Goal: Transaction & Acquisition: Purchase product/service

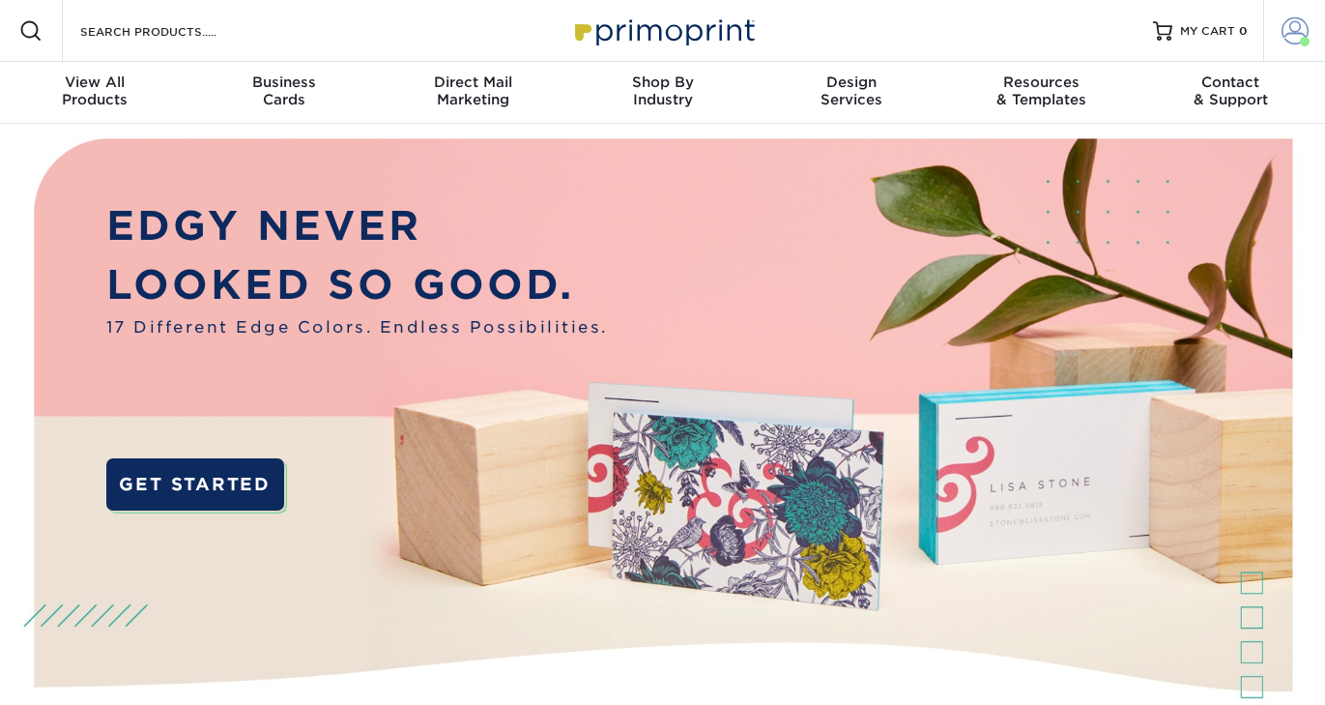
click at [1302, 50] on link "Account" at bounding box center [1294, 31] width 62 height 62
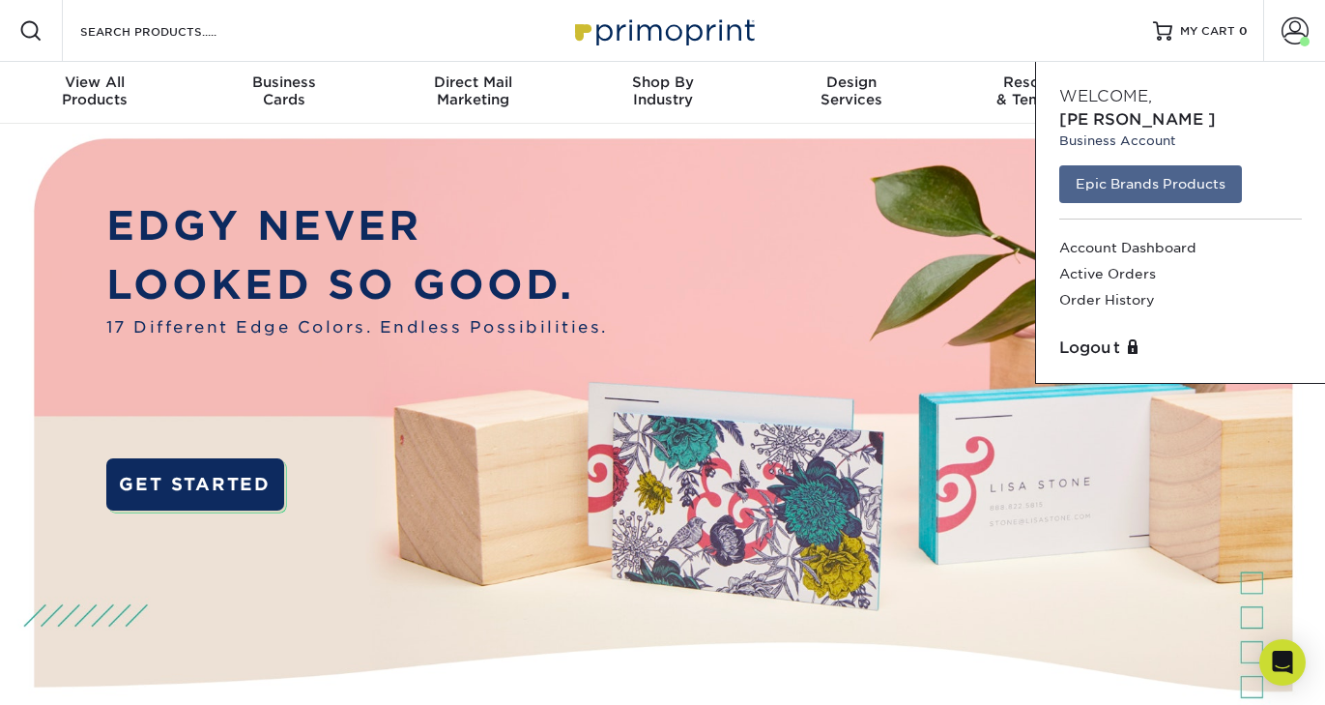
click at [1191, 158] on div "Epic Brands Products Account Dashboard Active Orders Order History" at bounding box center [1181, 243] width 258 height 171
click at [1172, 181] on div "Epic Brands Products Account Dashboard Active Orders Order History" at bounding box center [1181, 243] width 258 height 171
click at [1170, 165] on link "Epic Brands Products" at bounding box center [1150, 183] width 183 height 37
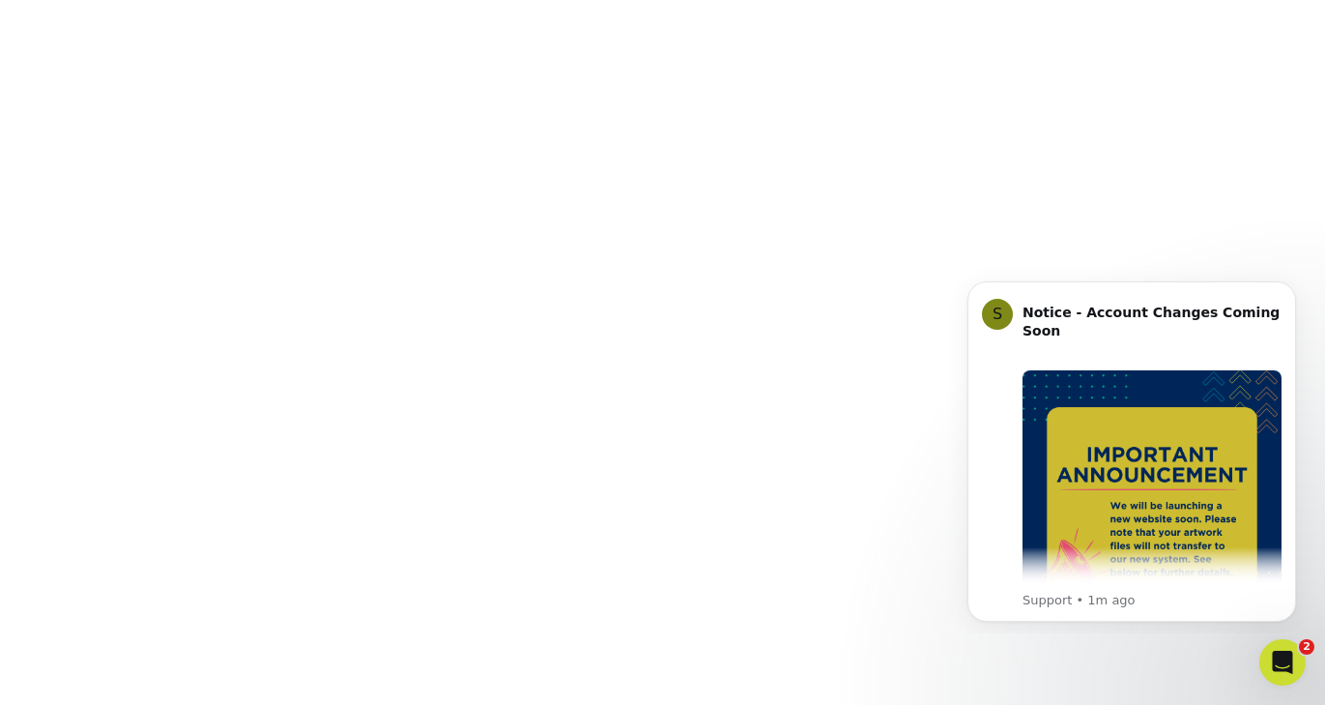
scroll to position [372, 0]
click at [1293, 294] on button "Dismiss notification" at bounding box center [1290, 286] width 25 height 25
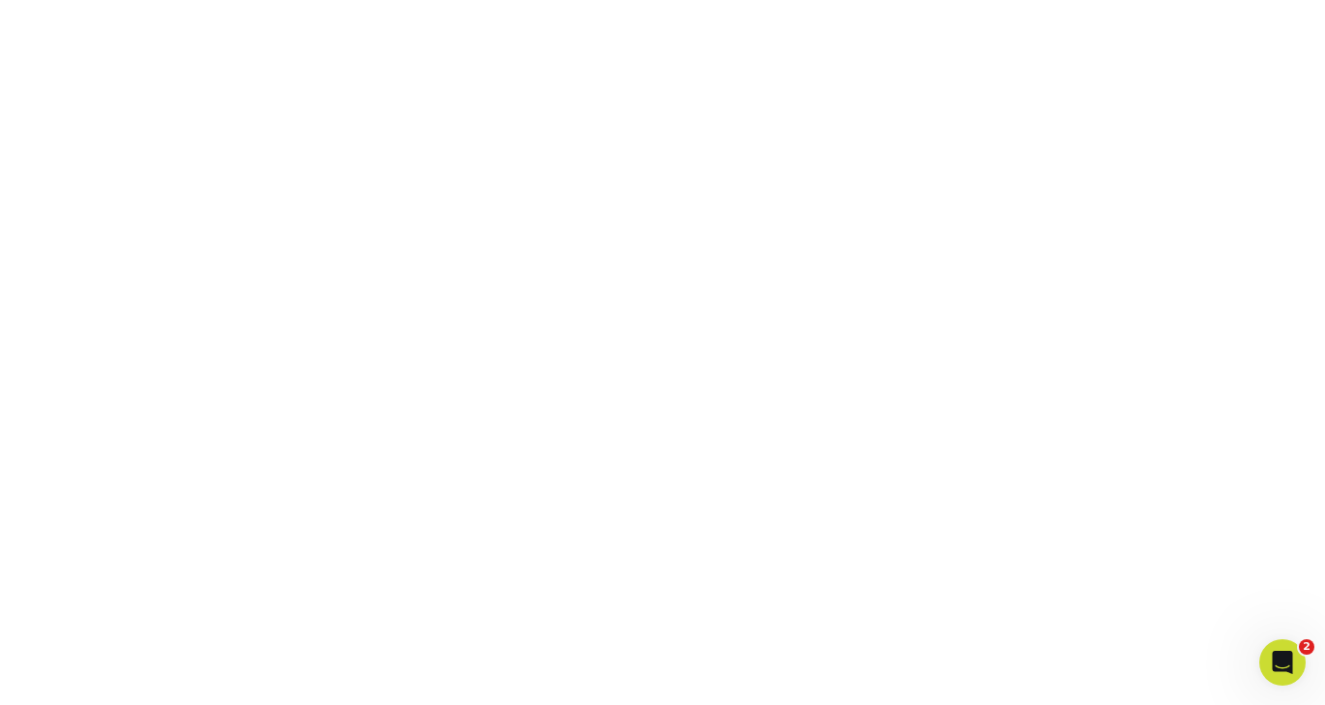
scroll to position [295, 0]
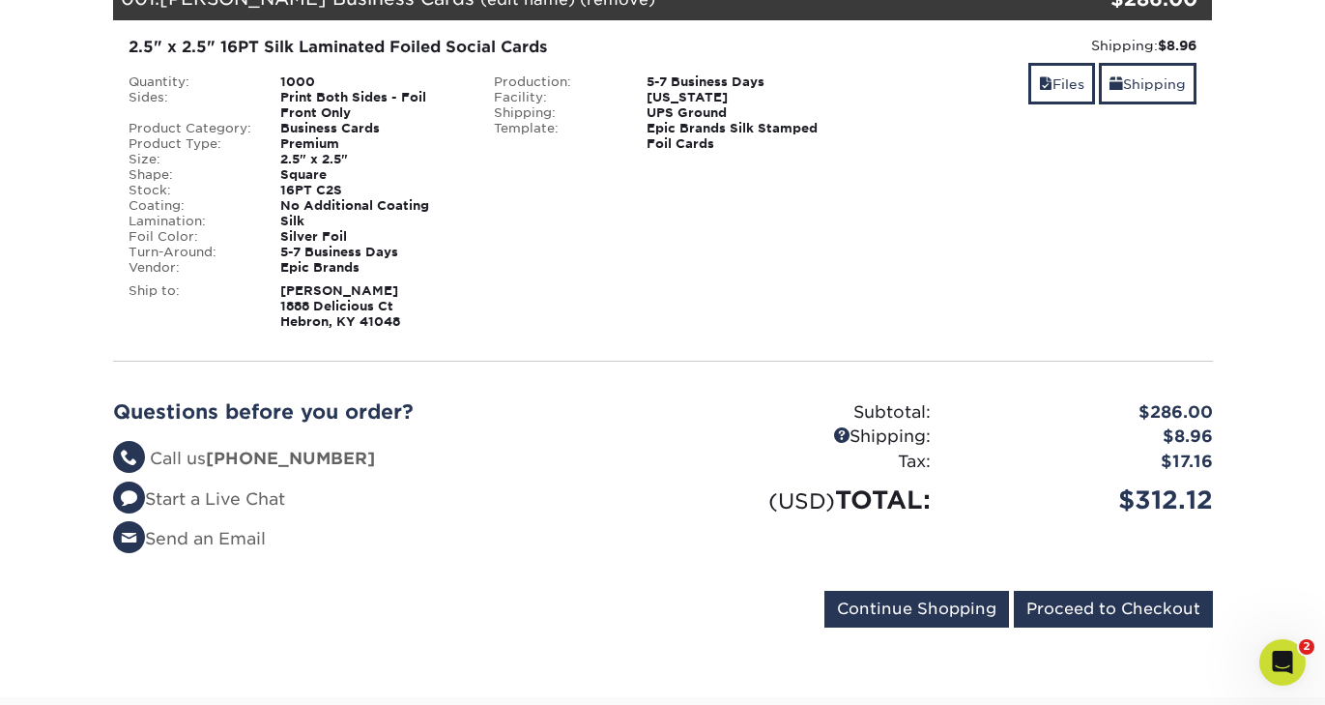
scroll to position [323, 0]
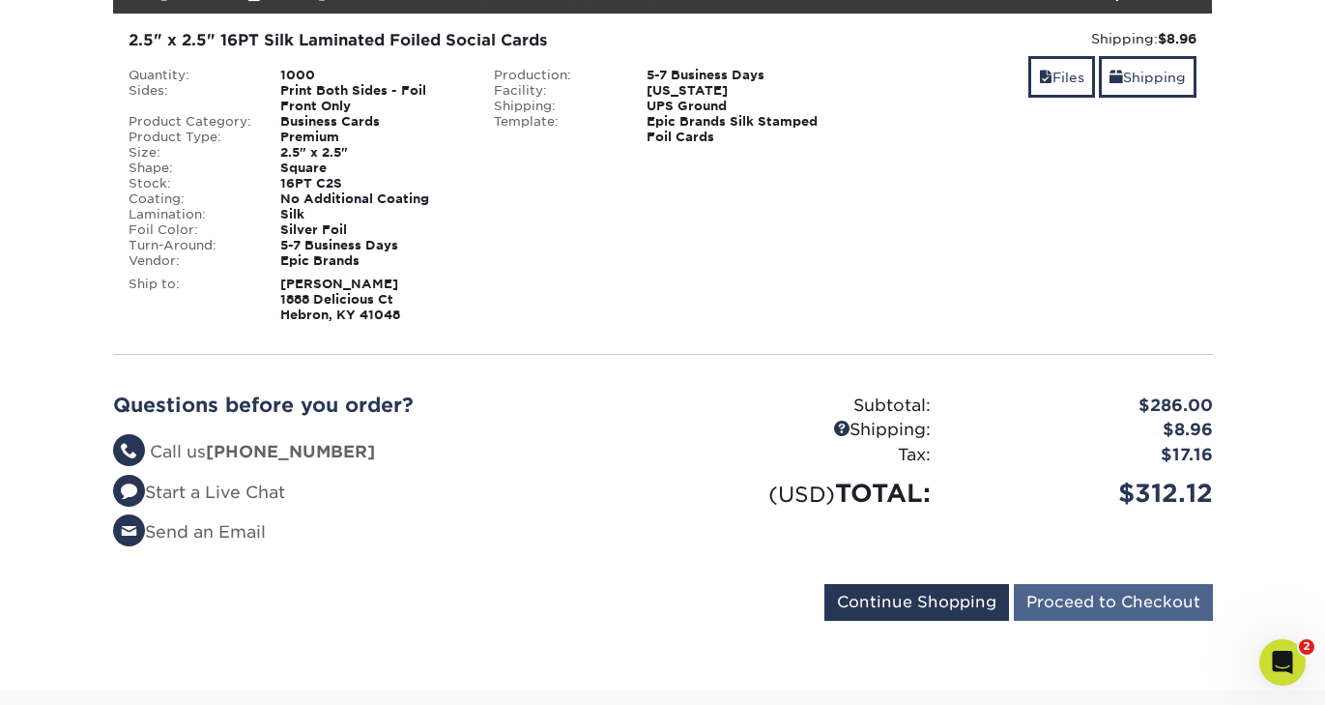
click at [1099, 586] on input "Proceed to Checkout" at bounding box center [1113, 602] width 199 height 37
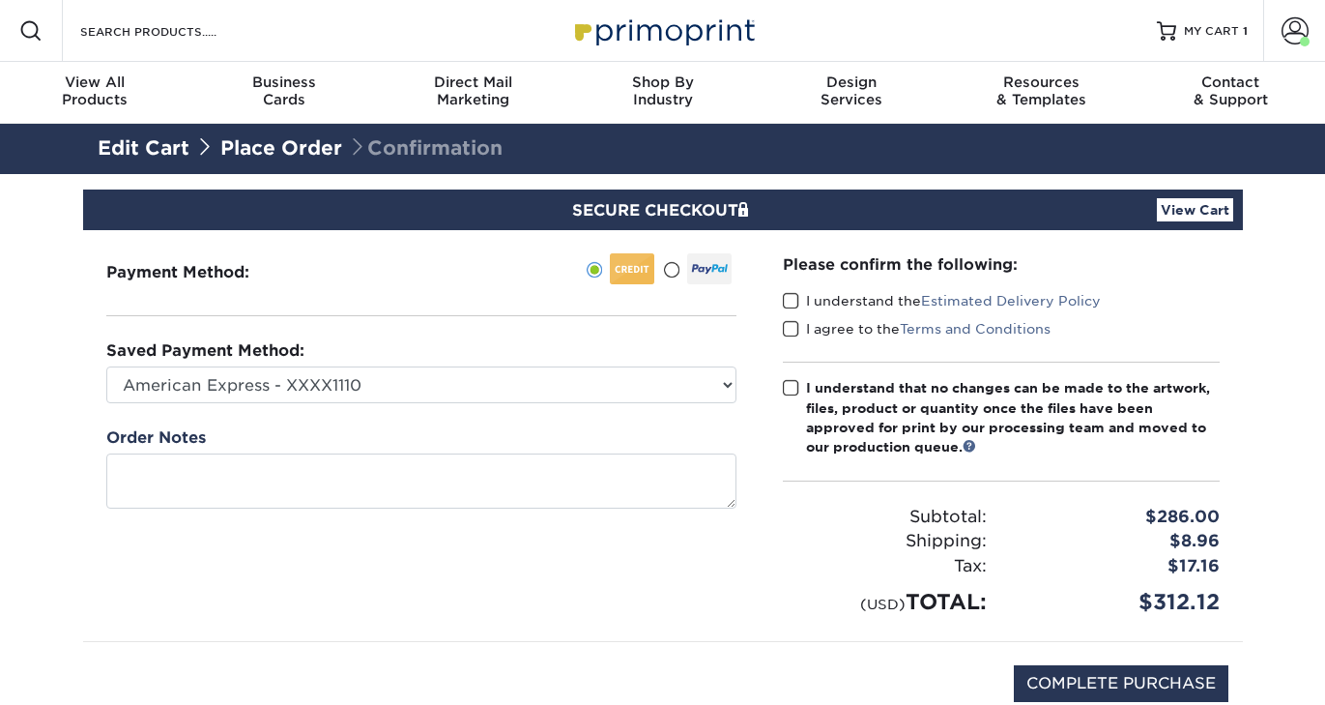
scroll to position [88, 0]
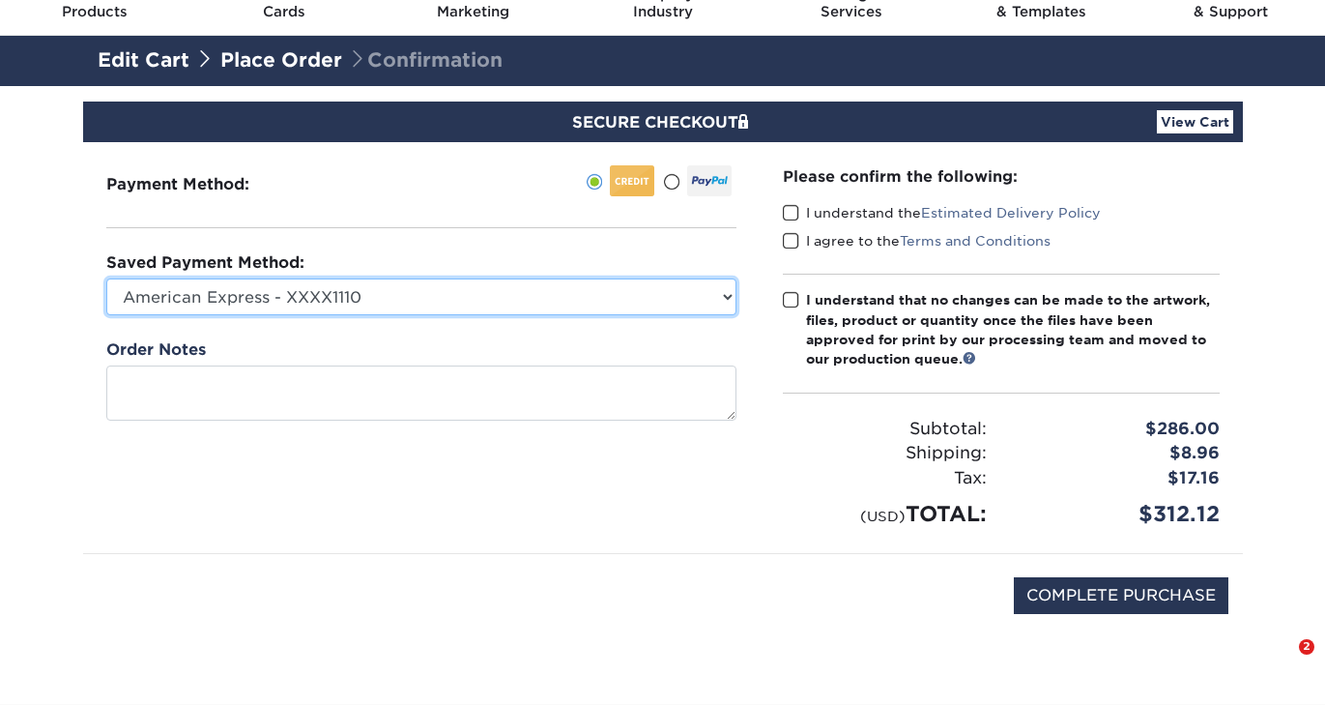
select select
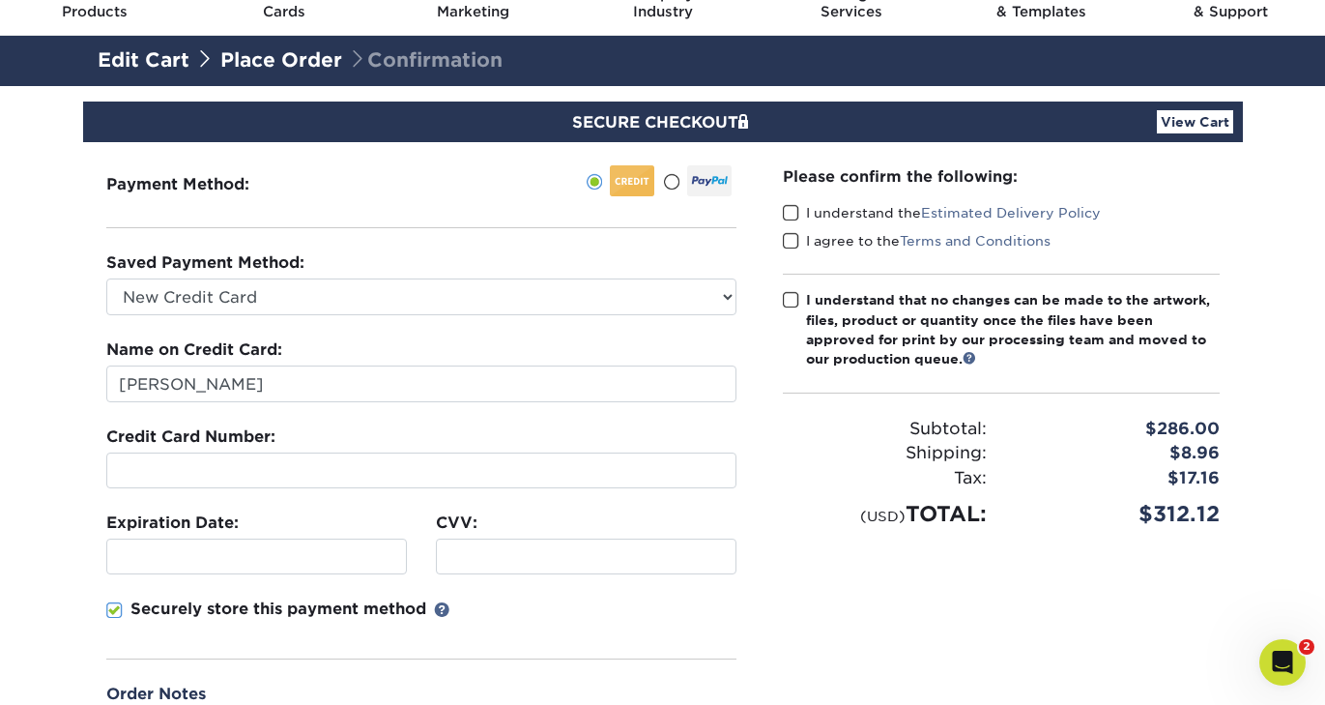
click at [548, 621] on div "Securely store this payment method" at bounding box center [421, 628] width 630 height 62
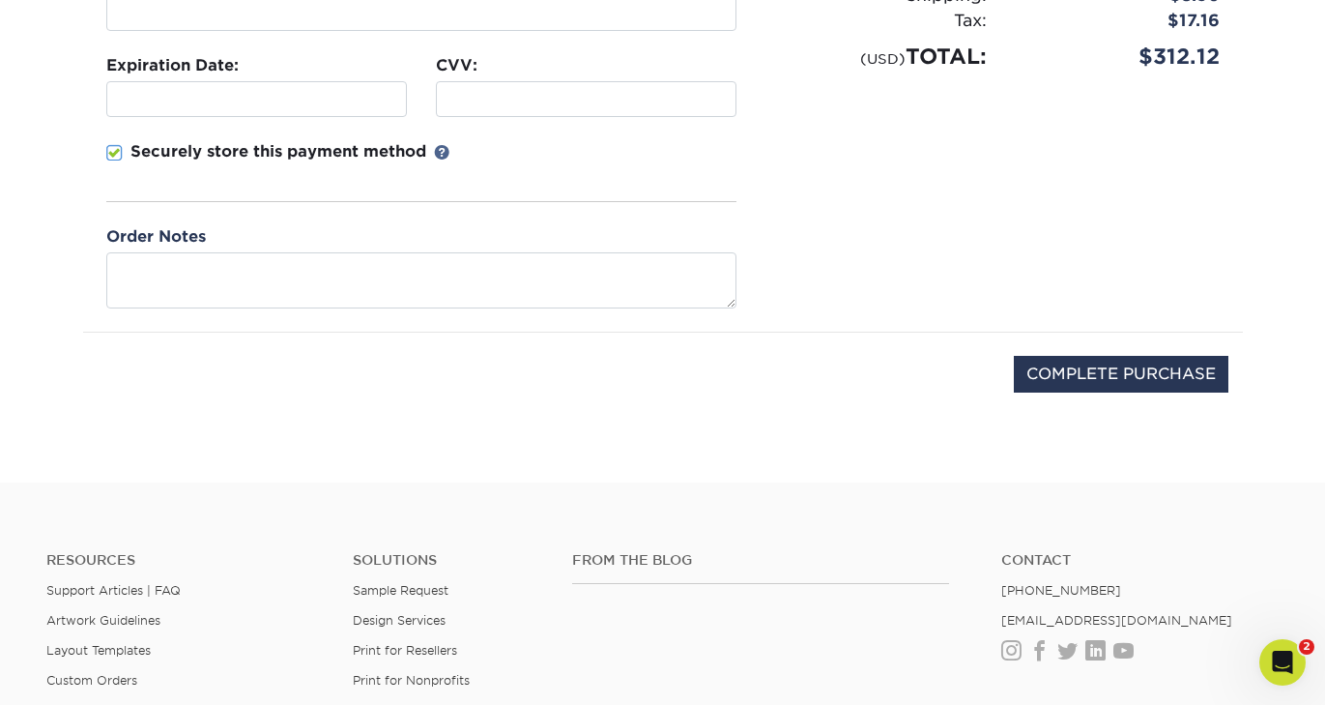
scroll to position [686, 0]
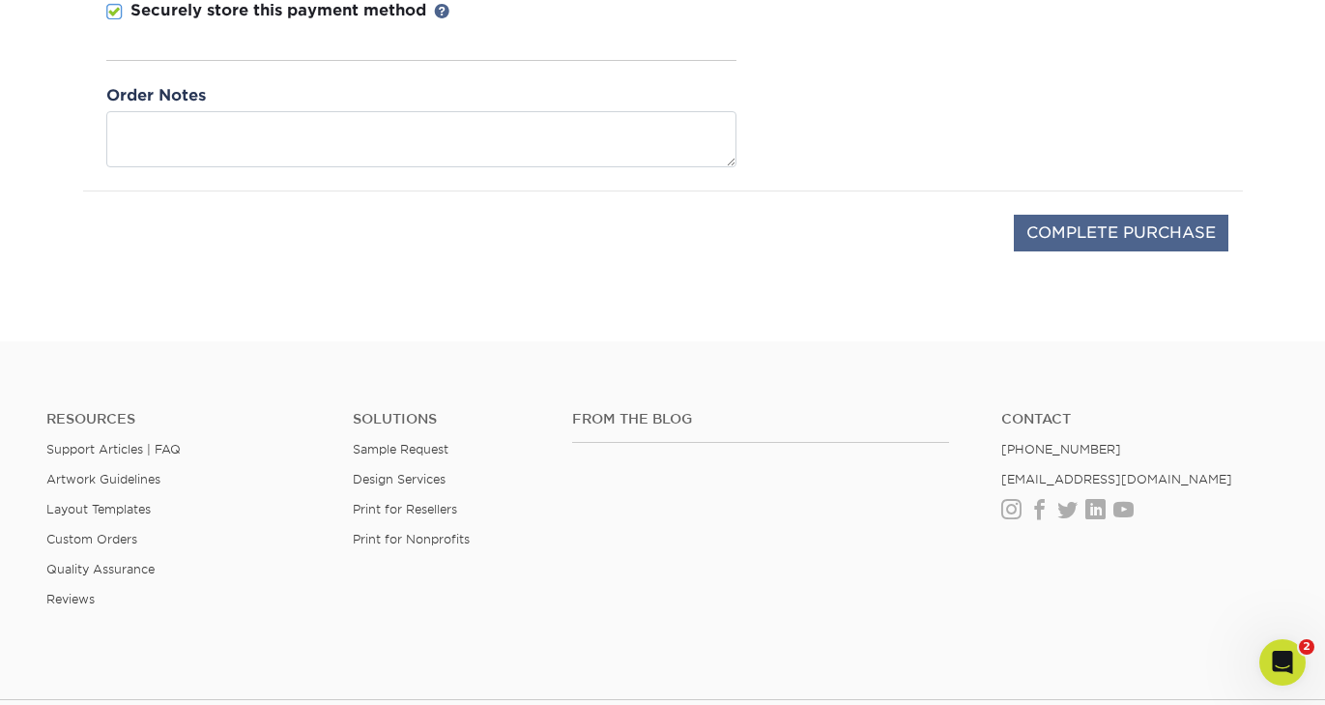
click at [1178, 219] on input "COMPLETE PURCHASE" at bounding box center [1121, 233] width 215 height 37
click at [1178, 221] on input "COMPLETE PURCHASE" at bounding box center [1121, 233] width 215 height 37
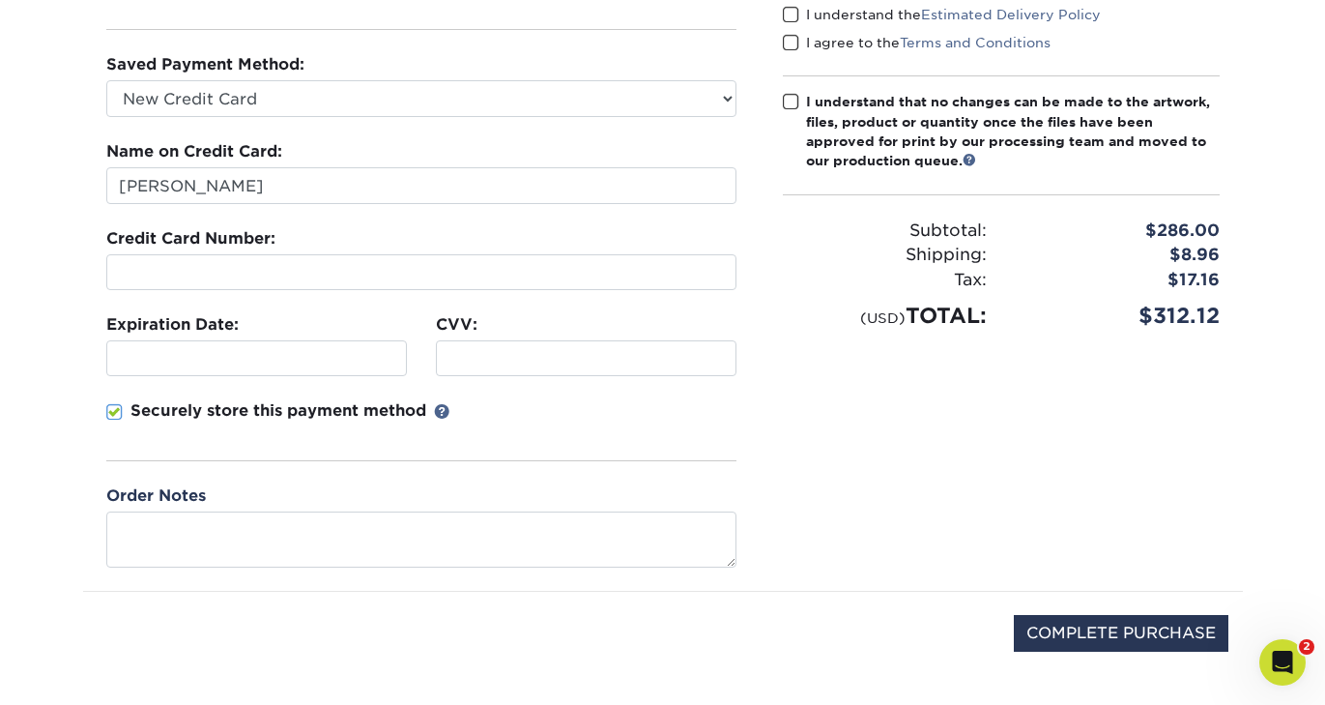
scroll to position [284, 0]
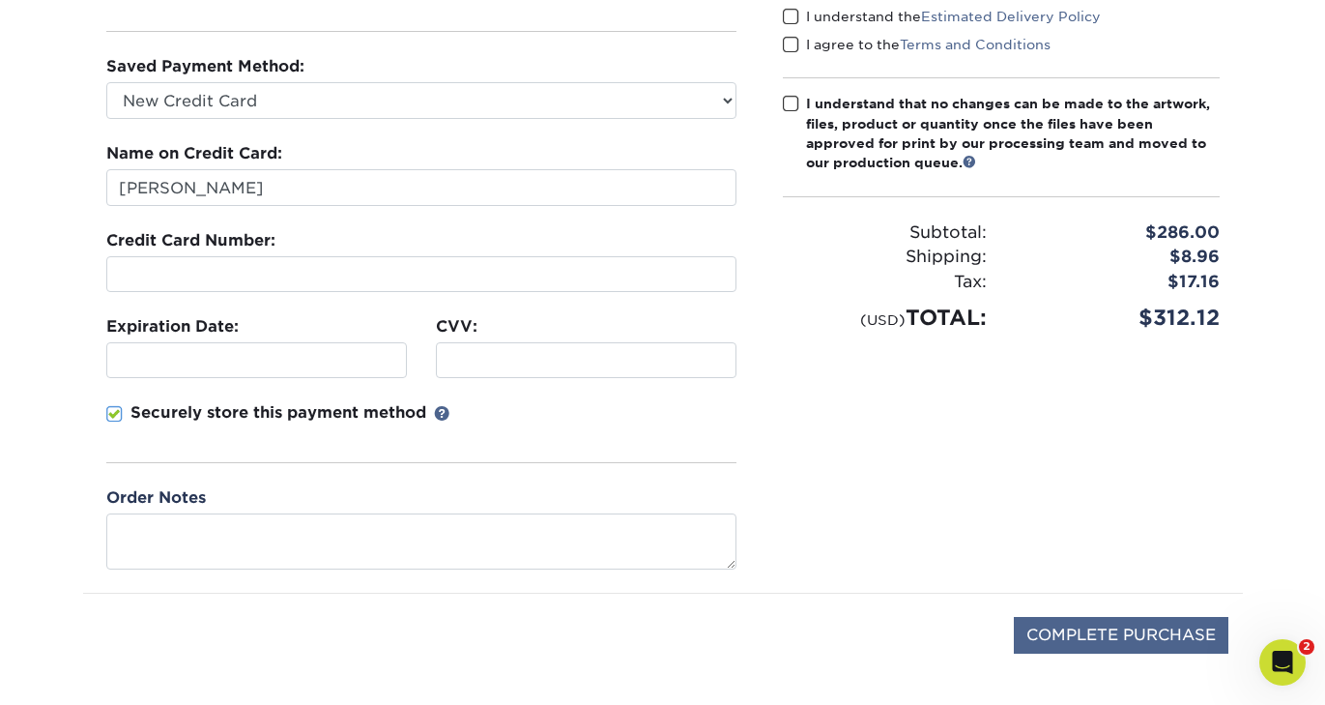
click at [1087, 648] on input "COMPLETE PURCHASE" at bounding box center [1121, 635] width 215 height 37
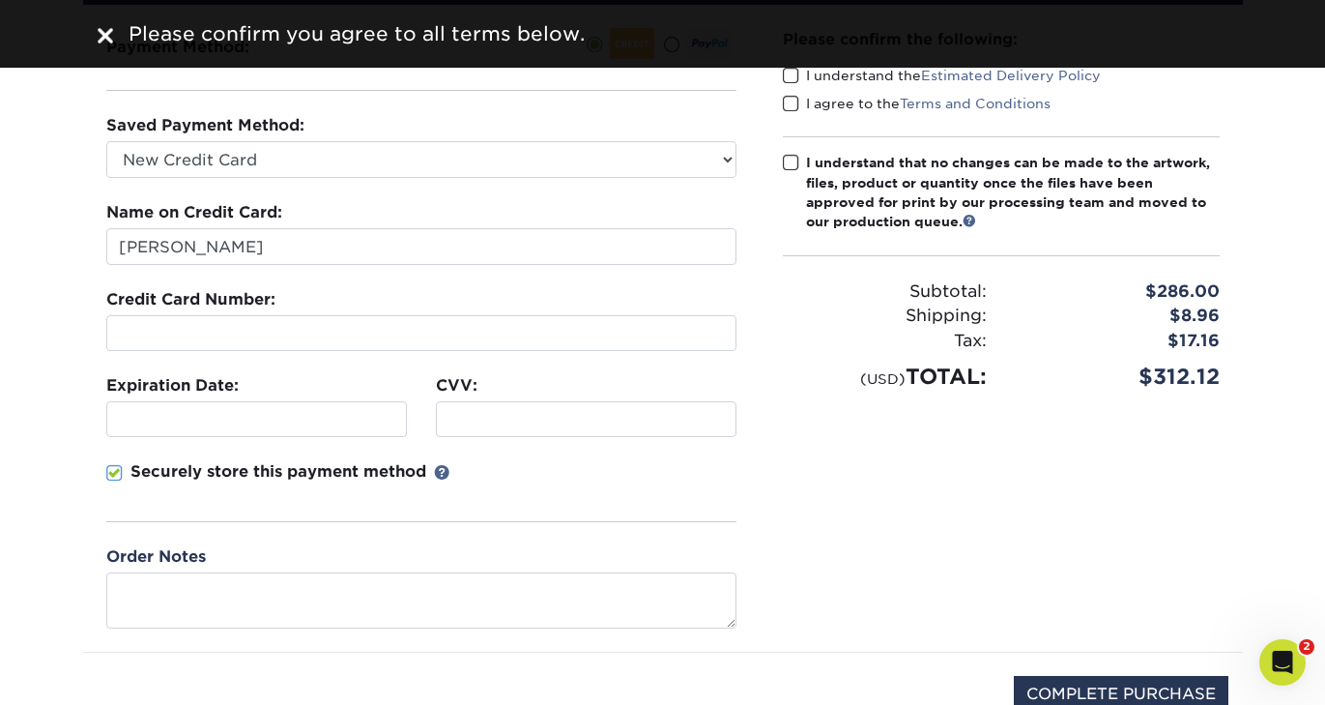
scroll to position [186, 0]
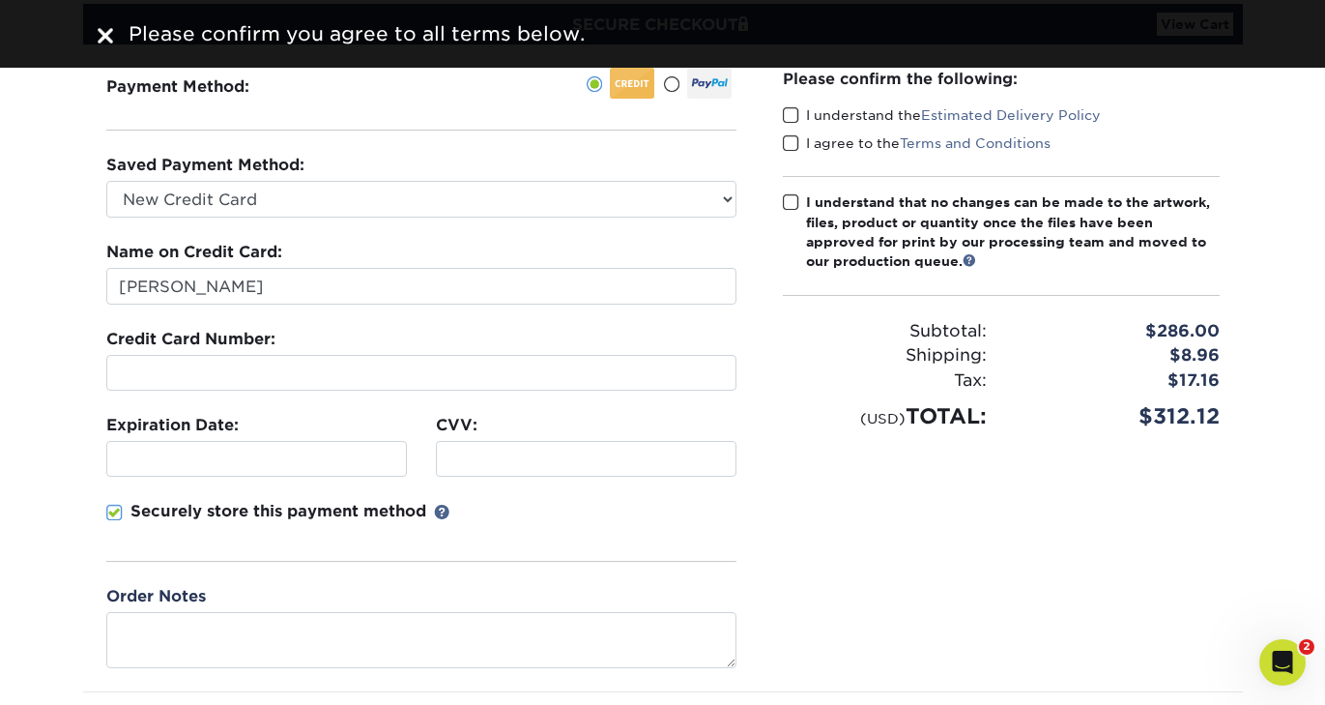
click at [788, 121] on span at bounding box center [791, 115] width 16 height 18
click at [0, 0] on input "I understand the Estimated Delivery Policy" at bounding box center [0, 0] width 0 height 0
click at [788, 134] on span at bounding box center [791, 143] width 16 height 18
click at [0, 0] on input "I agree to the Terms and Conditions" at bounding box center [0, 0] width 0 height 0
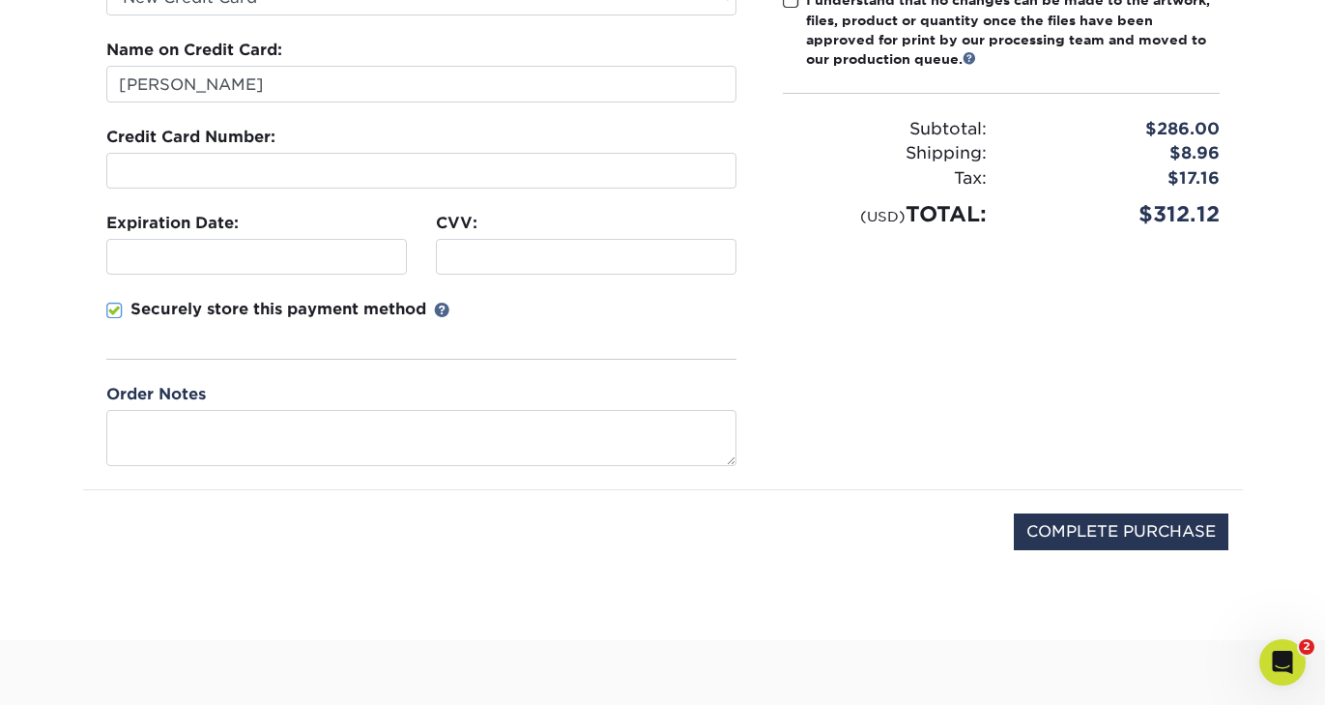
scroll to position [419, 0]
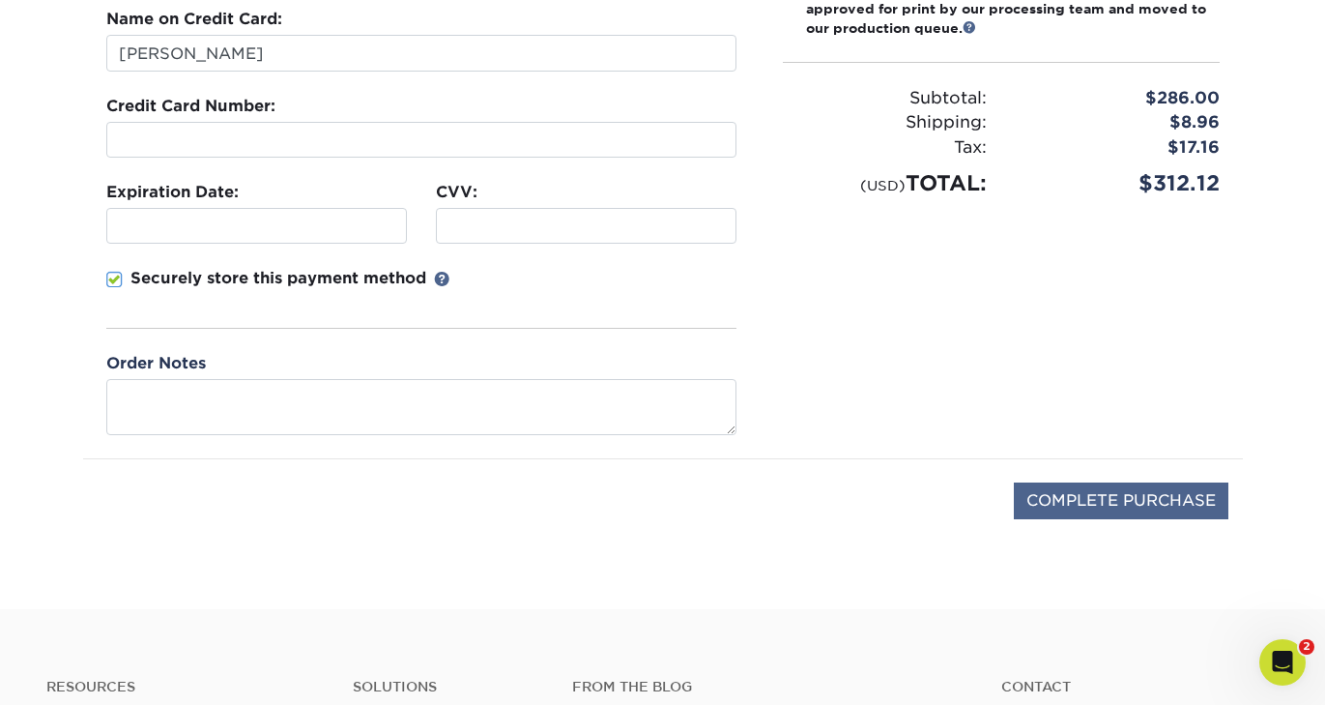
click at [1064, 498] on input "COMPLETE PURCHASE" at bounding box center [1121, 500] width 215 height 37
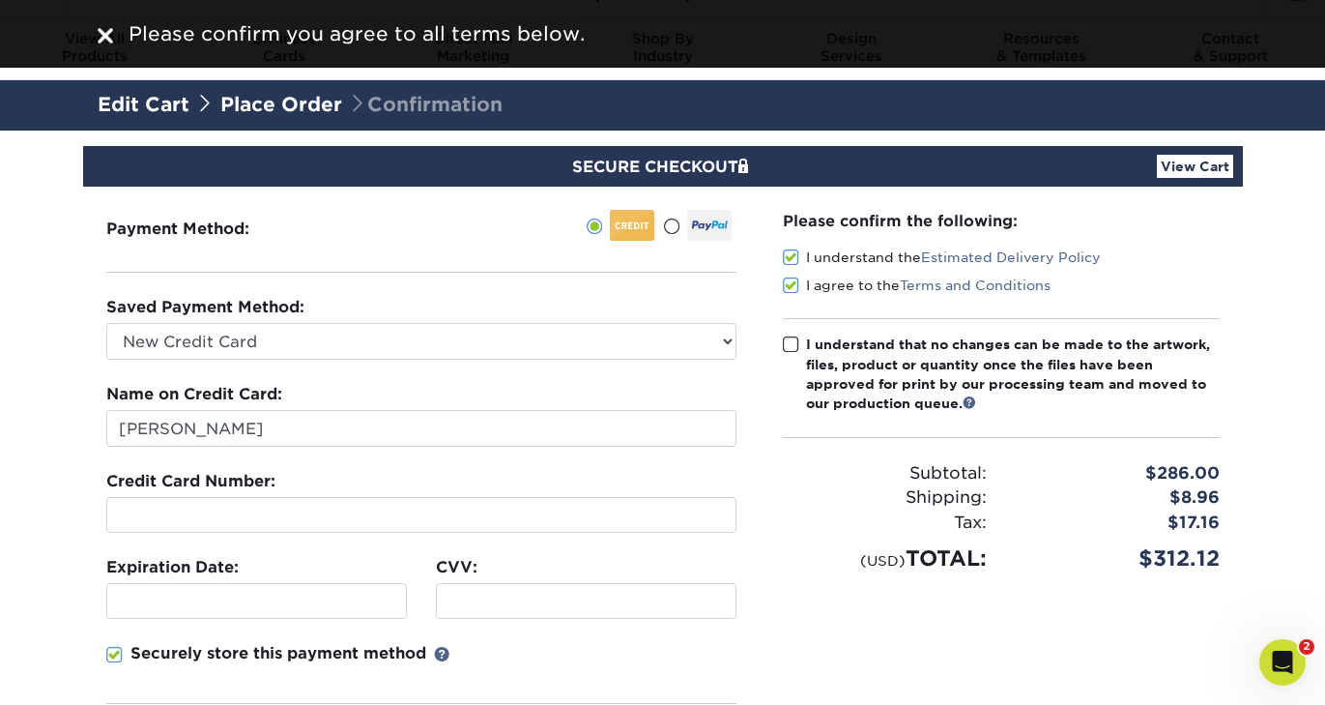
scroll to position [38, 0]
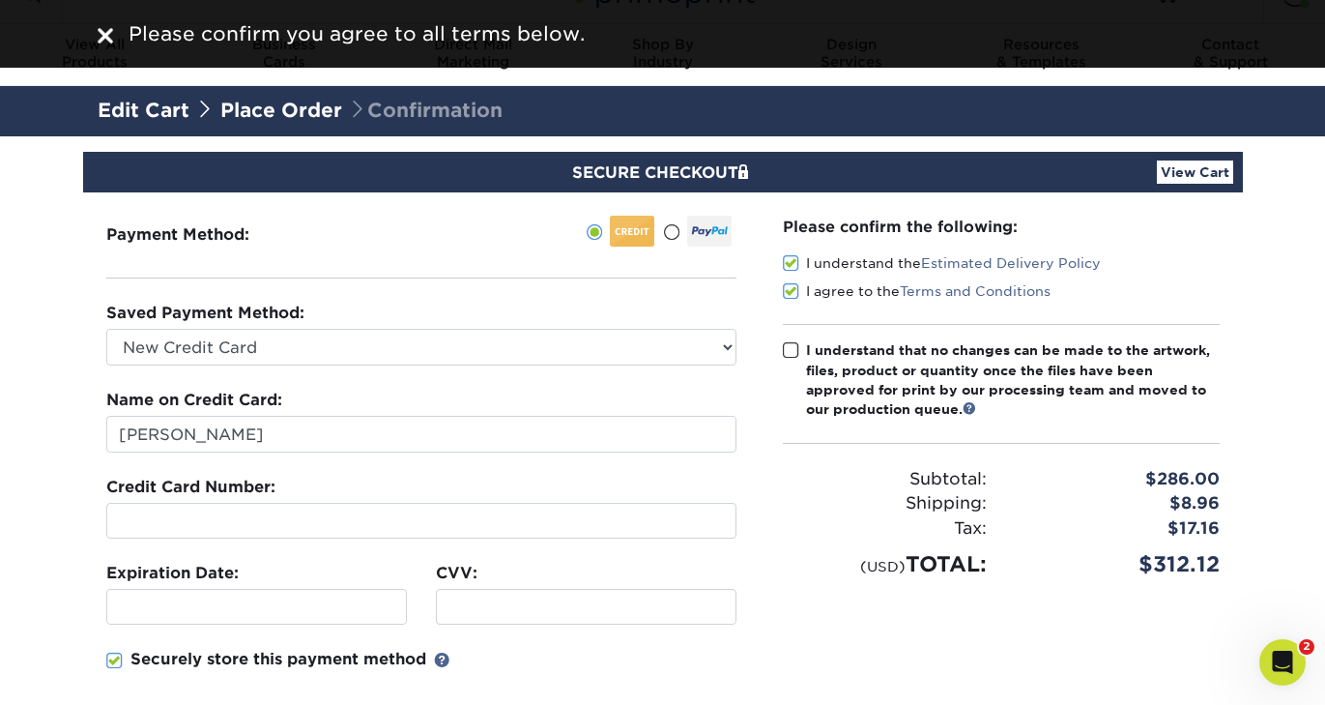
click at [790, 340] on label "I understand that no changes can be made to the artwork, files, product or quan…" at bounding box center [1001, 379] width 437 height 79
click at [0, 0] on input "I understand that no changes can be made to the artwork, files, product or quan…" at bounding box center [0, 0] width 0 height 0
click at [790, 358] on span at bounding box center [791, 350] width 16 height 18
click at [0, 0] on input "I understand that no changes can be made to the artwork, files, product or quan…" at bounding box center [0, 0] width 0 height 0
click at [790, 349] on span at bounding box center [791, 350] width 16 height 18
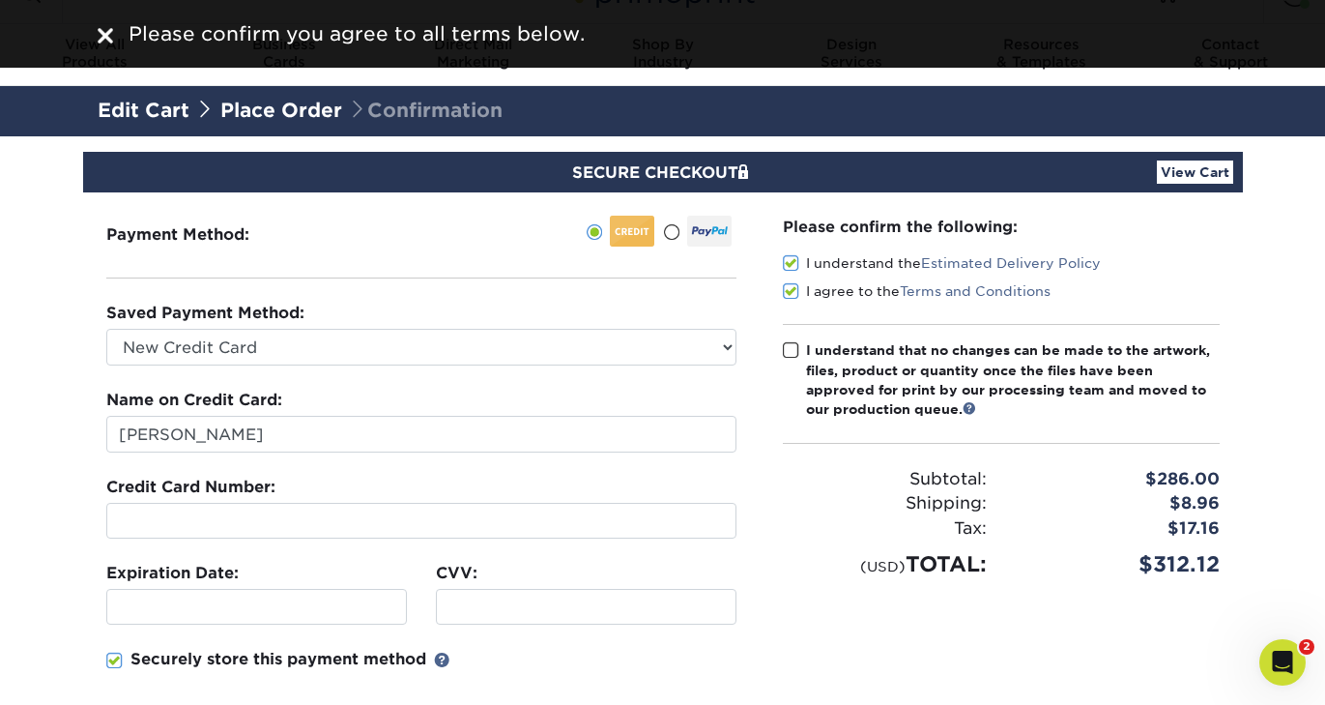
click at [0, 0] on input "I understand that no changes can be made to the artwork, files, product or quan…" at bounding box center [0, 0] width 0 height 0
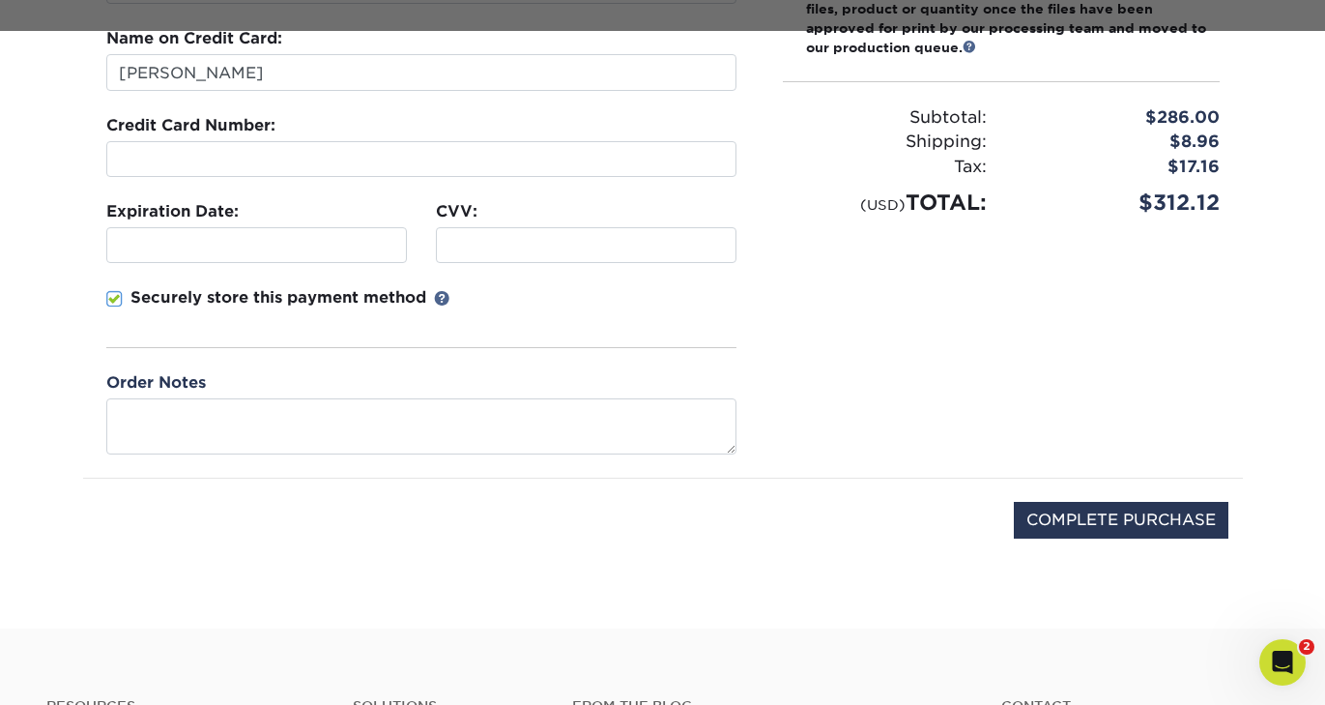
scroll to position [459, 0]
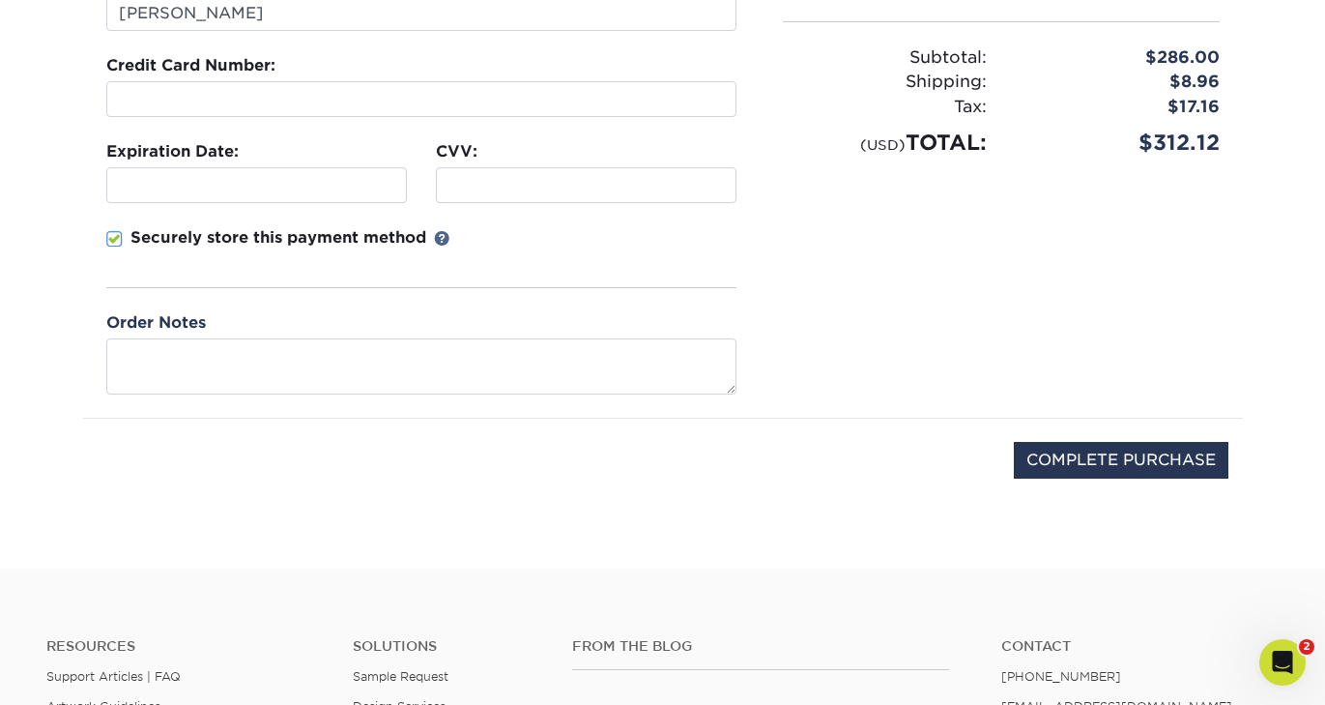
click at [1035, 430] on div "COMPLETE PURCHASE" at bounding box center [663, 470] width 1131 height 103
click at [1038, 442] on input "COMPLETE PURCHASE" at bounding box center [1121, 460] width 215 height 37
click at [1047, 452] on input "PROCESSING, PLEASE WAIT..." at bounding box center [1095, 460] width 267 height 37
type input "STILL PROCESSING, PLEASE WAIT.."
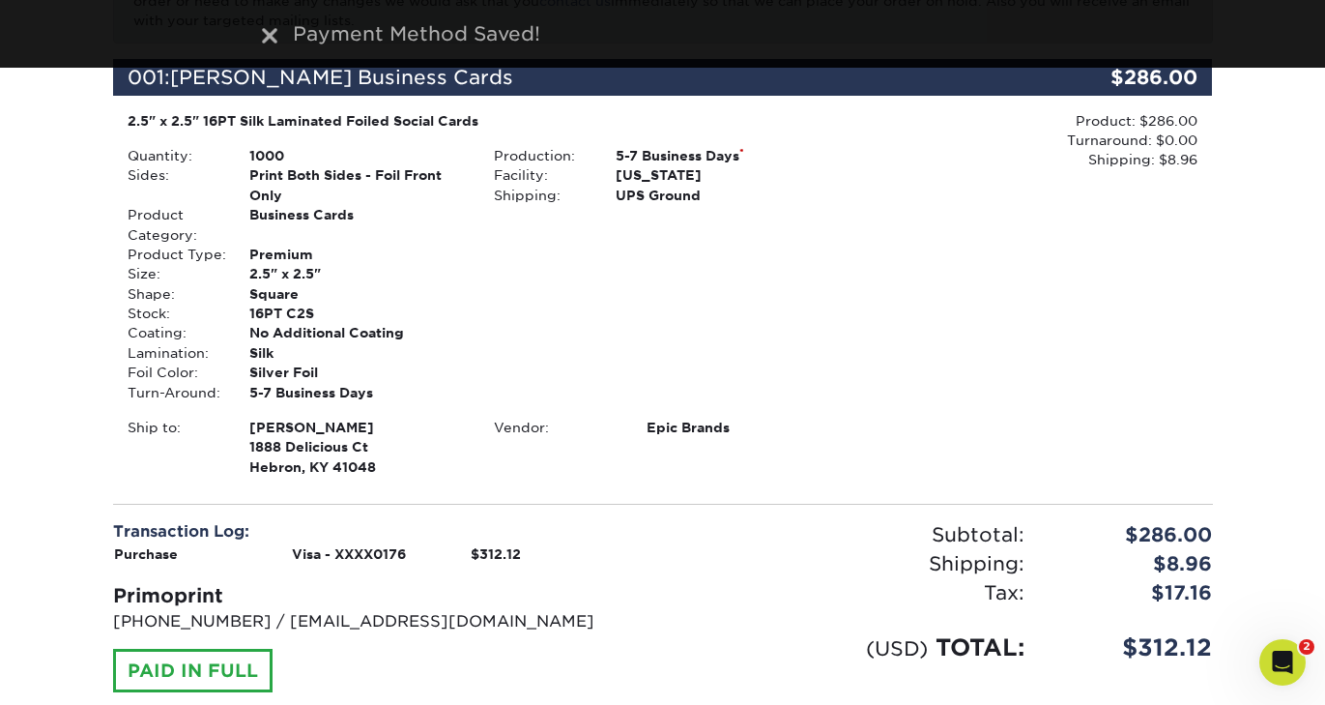
scroll to position [413, 0]
